Goal: Check status

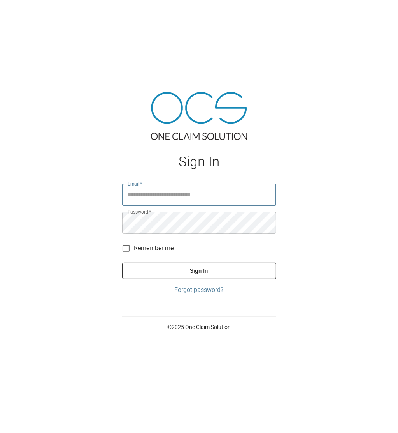
type input "**********"
click at [205, 271] on button "Sign In" at bounding box center [199, 271] width 154 height 16
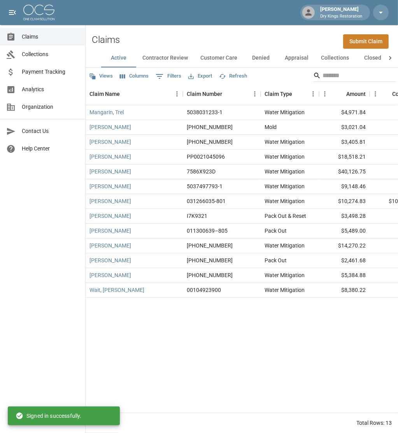
click at [51, 74] on span "Payment Tracking" at bounding box center [50, 72] width 57 height 8
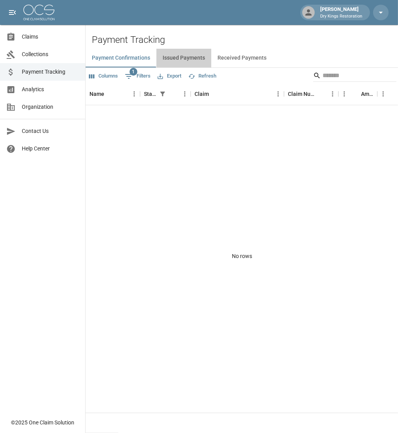
click at [189, 57] on button "Issued Payments" at bounding box center [184, 58] width 55 height 19
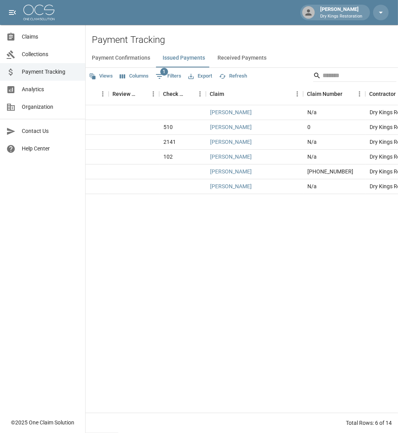
scroll to position [0, 280]
click at [247, 54] on button "Received Payments" at bounding box center [242, 58] width 62 height 19
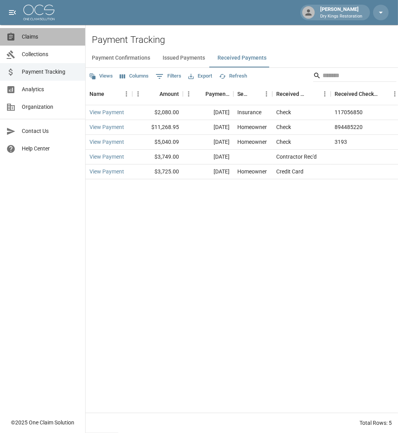
click at [36, 34] on span "Claims" at bounding box center [50, 37] width 57 height 8
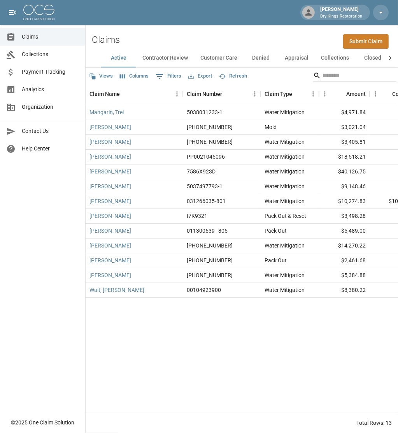
scroll to position [0, 41]
click at [368, 56] on button "All" at bounding box center [367, 58] width 35 height 19
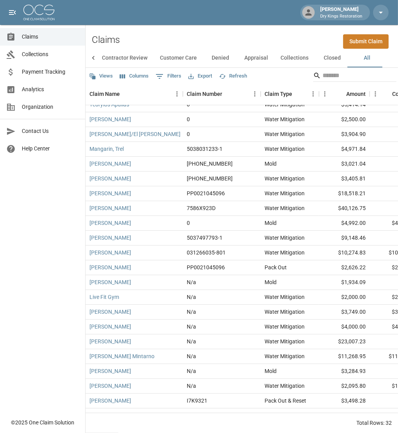
scroll to position [8, 0]
click at [325, 58] on button "Closed" at bounding box center [332, 58] width 35 height 19
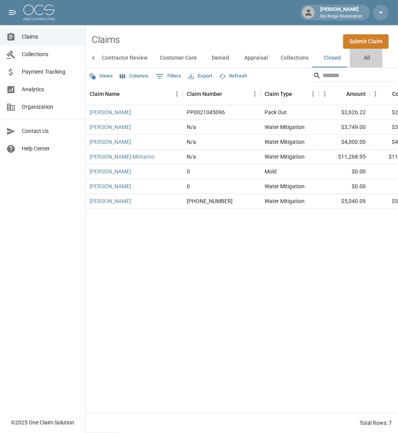
click at [362, 57] on button "All" at bounding box center [367, 58] width 35 height 19
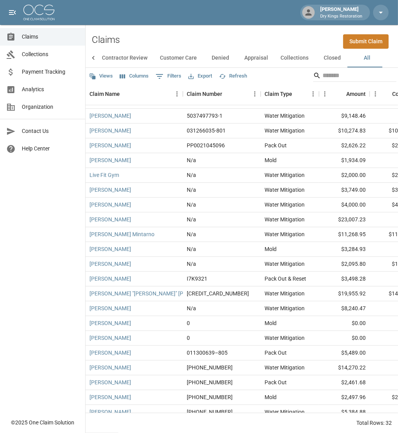
scroll to position [128, 0]
